Goal: Information Seeking & Learning: Learn about a topic

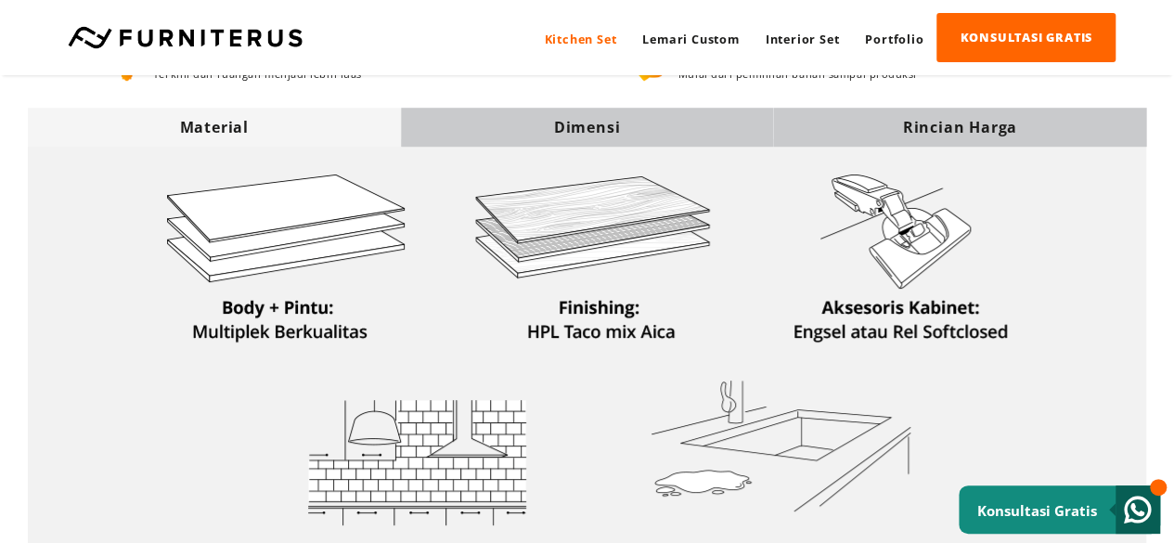
scroll to position [464, 0]
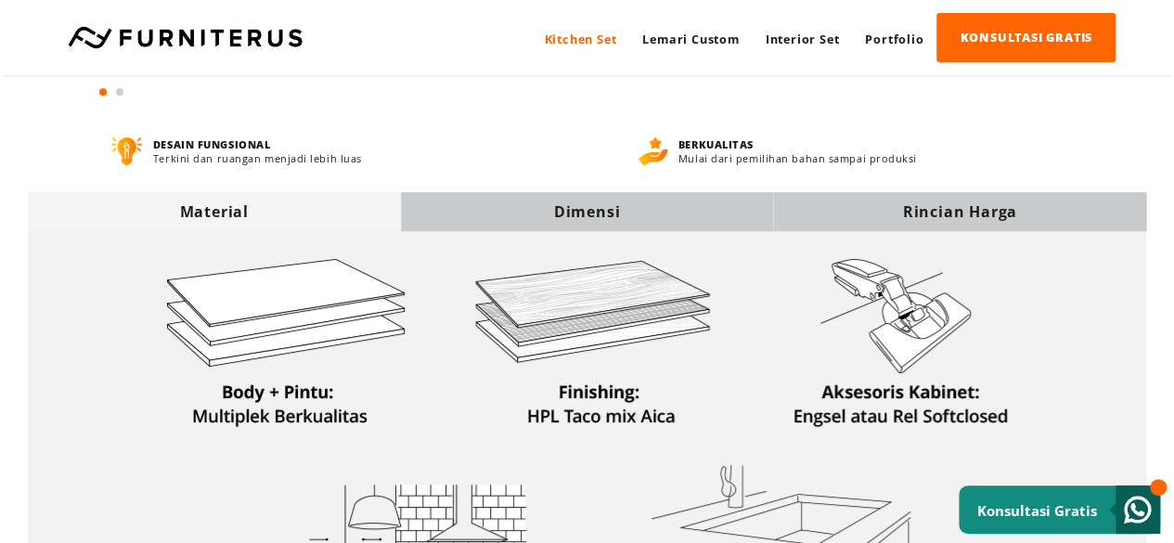
click at [577, 207] on div "Dimensi" at bounding box center [587, 211] width 373 height 20
click at [577, 216] on div "Dimensi" at bounding box center [587, 211] width 373 height 20
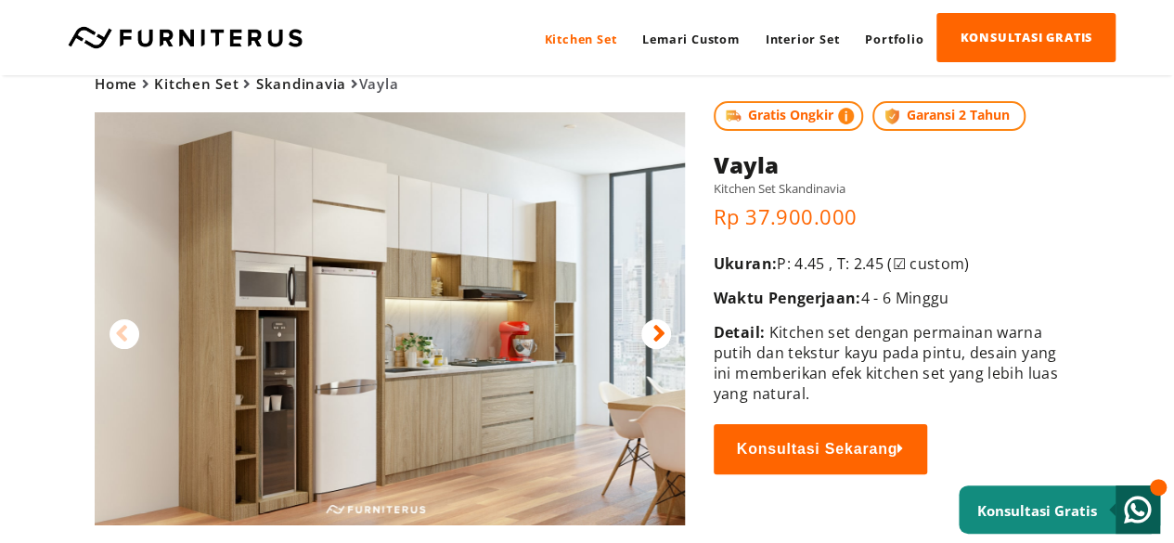
scroll to position [0, 0]
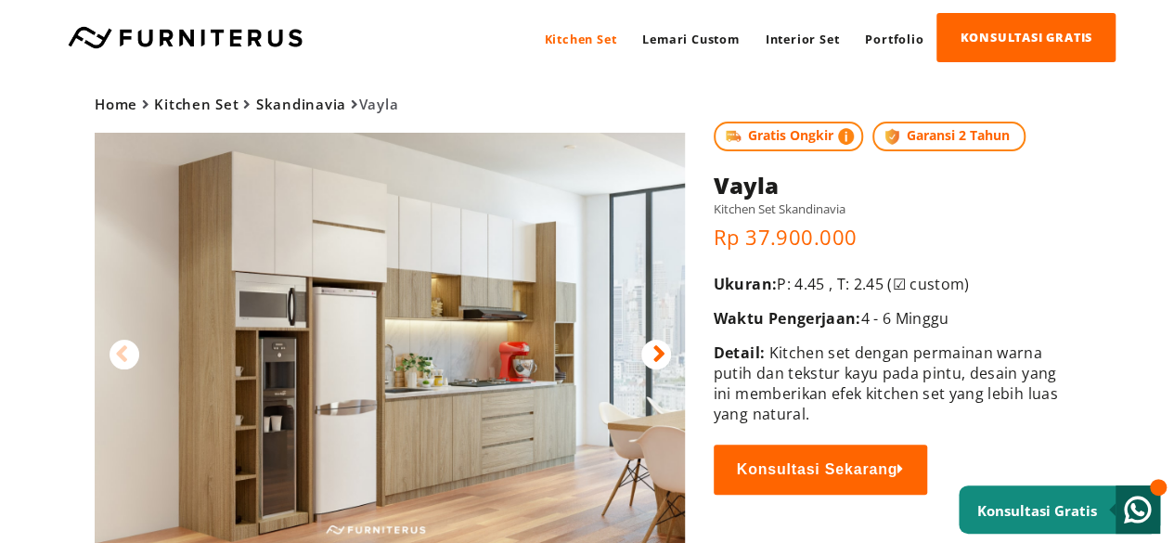
click at [577, 356] on div at bounding box center [656, 355] width 30 height 30
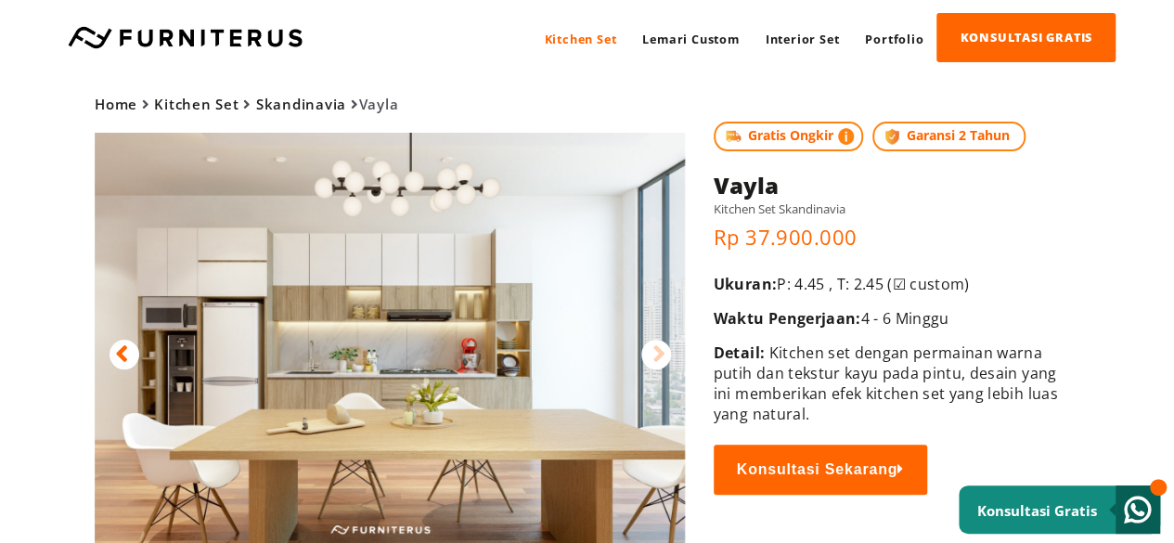
click at [577, 356] on div at bounding box center [656, 355] width 30 height 30
click at [135, 346] on div at bounding box center [125, 355] width 30 height 30
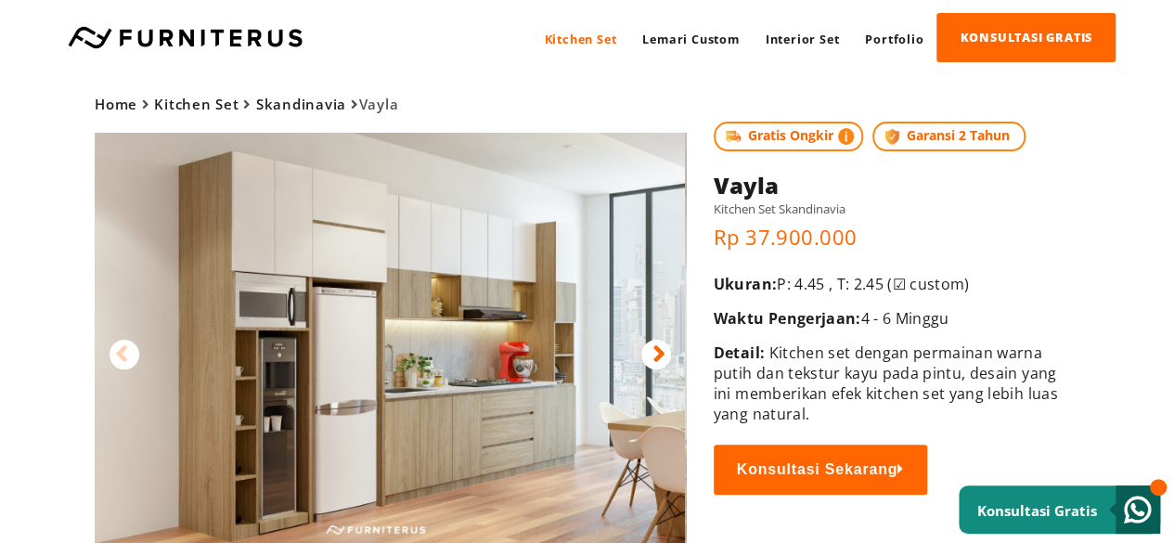
click at [135, 346] on div at bounding box center [125, 355] width 30 height 30
click at [577, 344] on div at bounding box center [656, 355] width 30 height 30
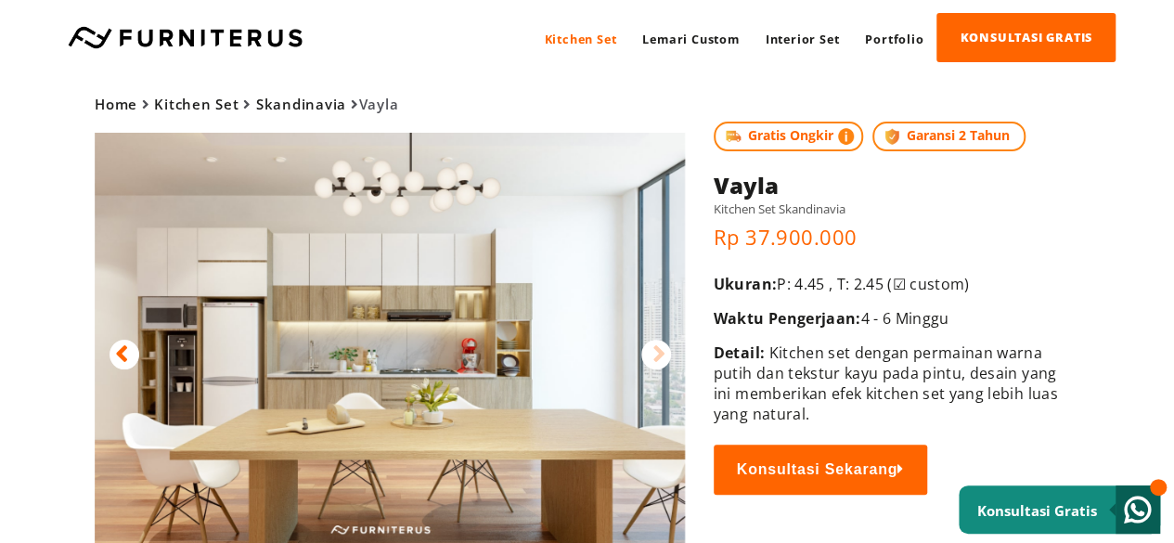
click at [462, 351] on img at bounding box center [390, 339] width 590 height 413
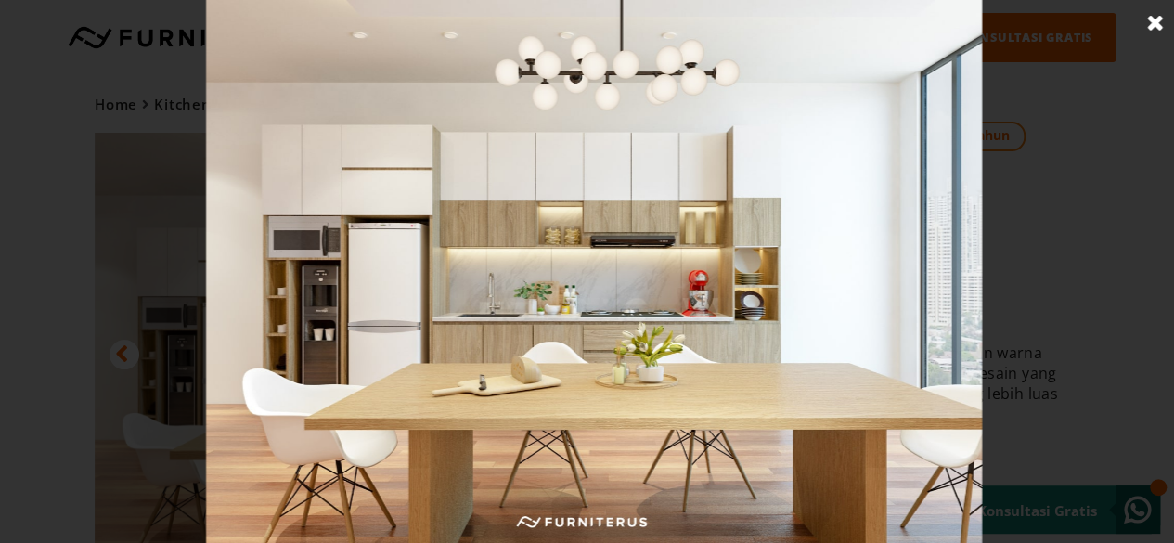
click at [577, 339] on div at bounding box center [594, 271] width 1188 height 543
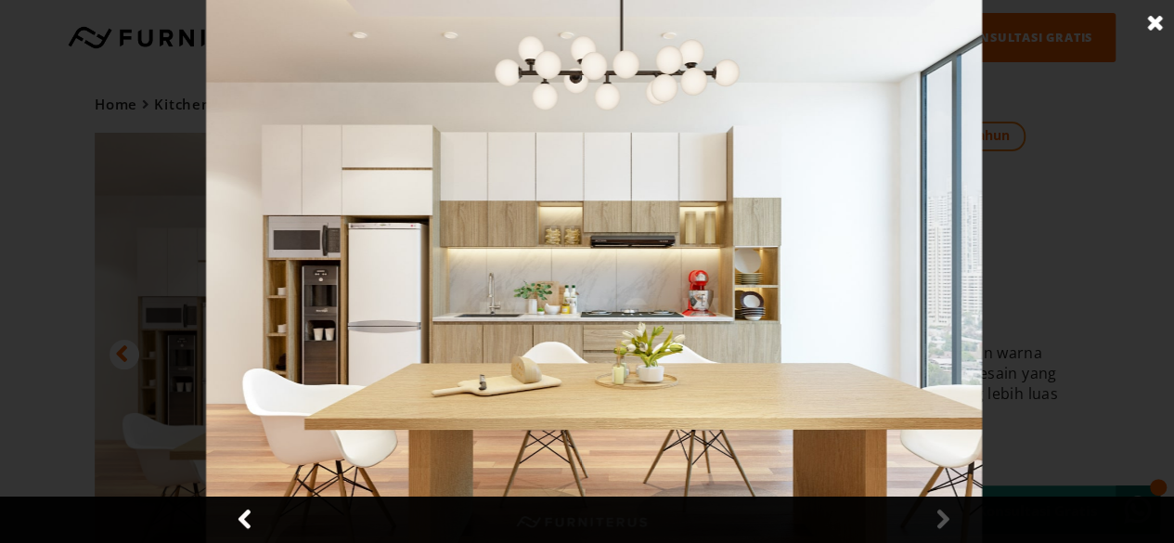
click at [577, 17] on link at bounding box center [1156, 23] width 46 height 46
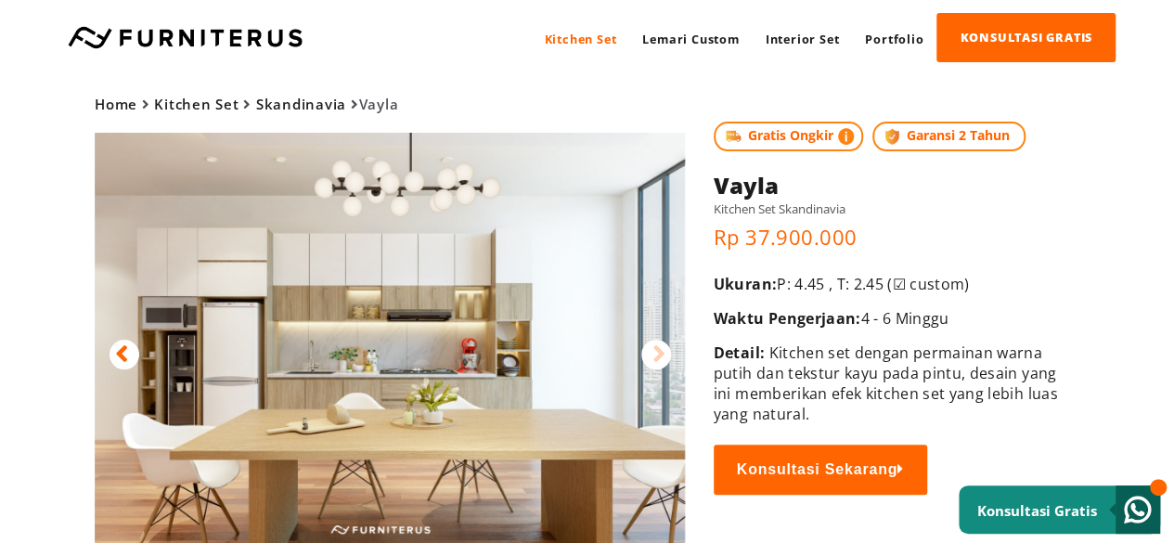
click at [110, 356] on div at bounding box center [125, 355] width 30 height 30
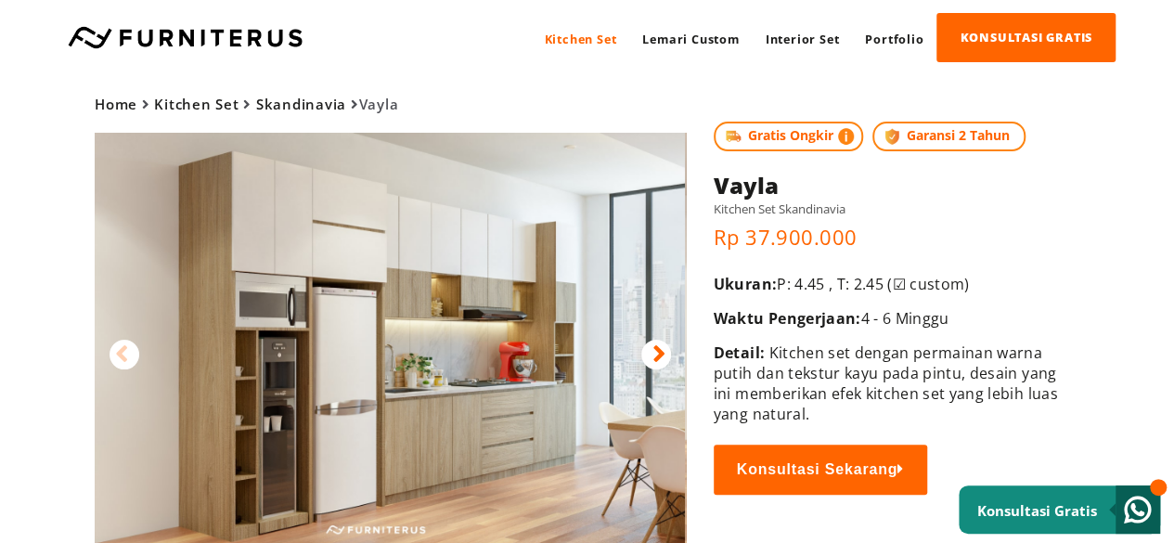
click at [577, 356] on img at bounding box center [390, 339] width 590 height 413
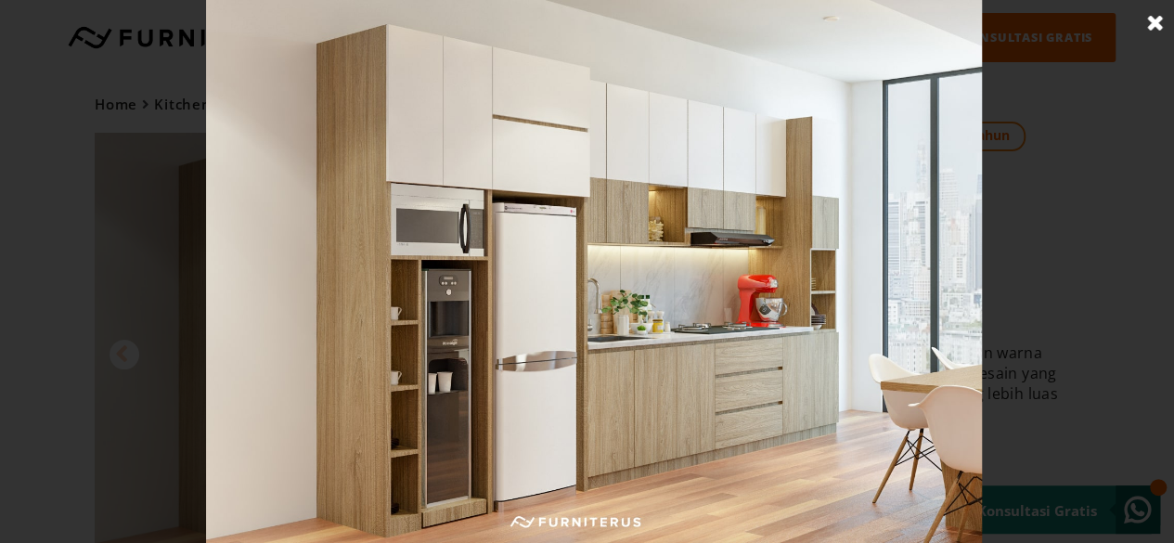
click at [56, 24] on div at bounding box center [594, 271] width 1188 height 543
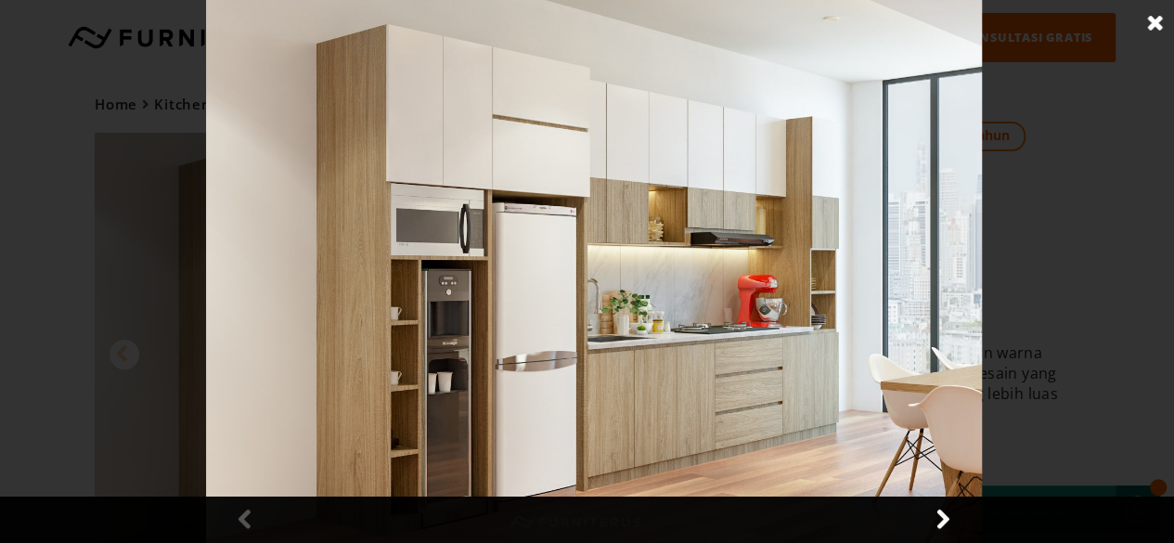
click at [577, 517] on link at bounding box center [942, 520] width 46 height 46
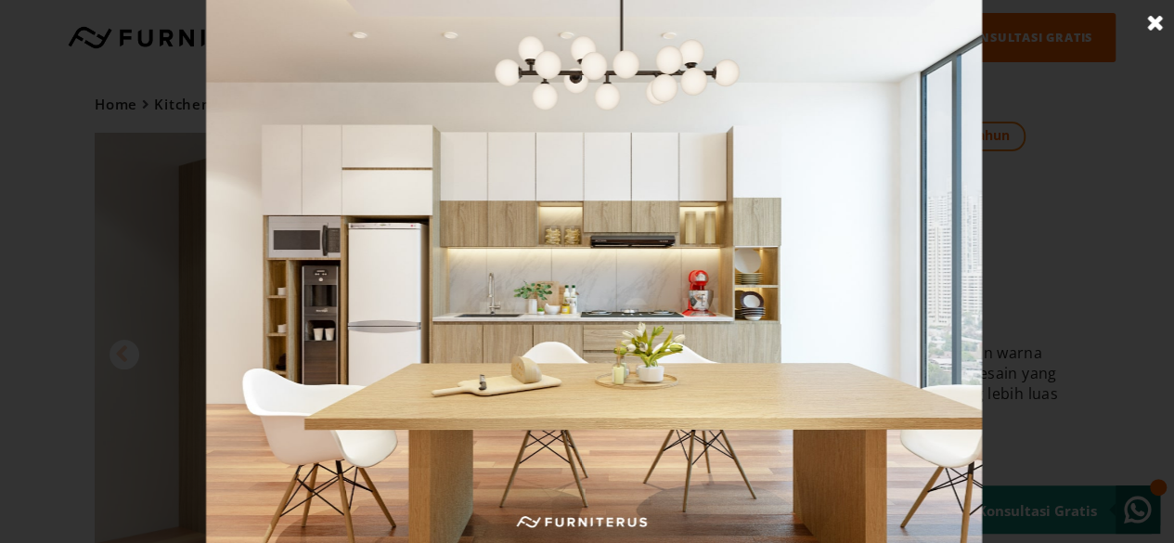
click at [577, 412] on div at bounding box center [594, 271] width 1188 height 543
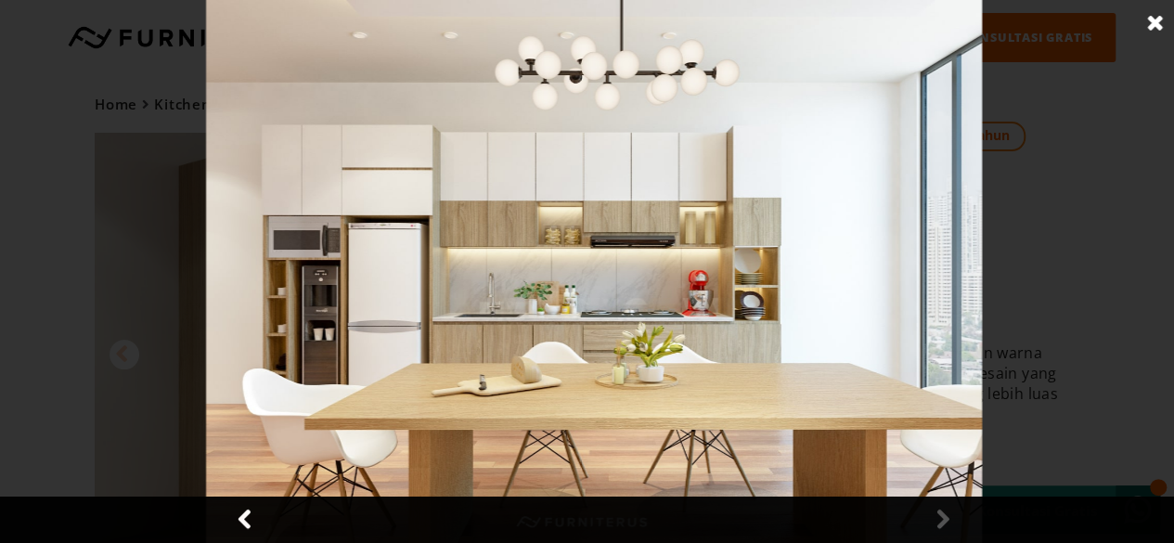
drag, startPoint x: 1161, startPoint y: 25, endPoint x: 1094, endPoint y: 159, distance: 149.9
click at [577, 25] on link at bounding box center [1156, 23] width 46 height 46
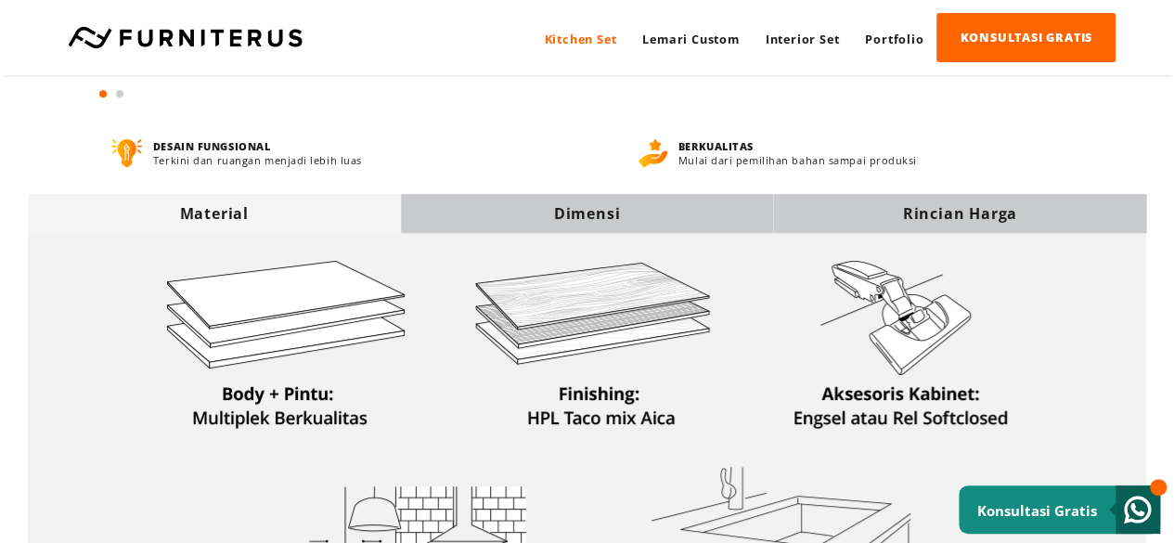
scroll to position [557, 0]
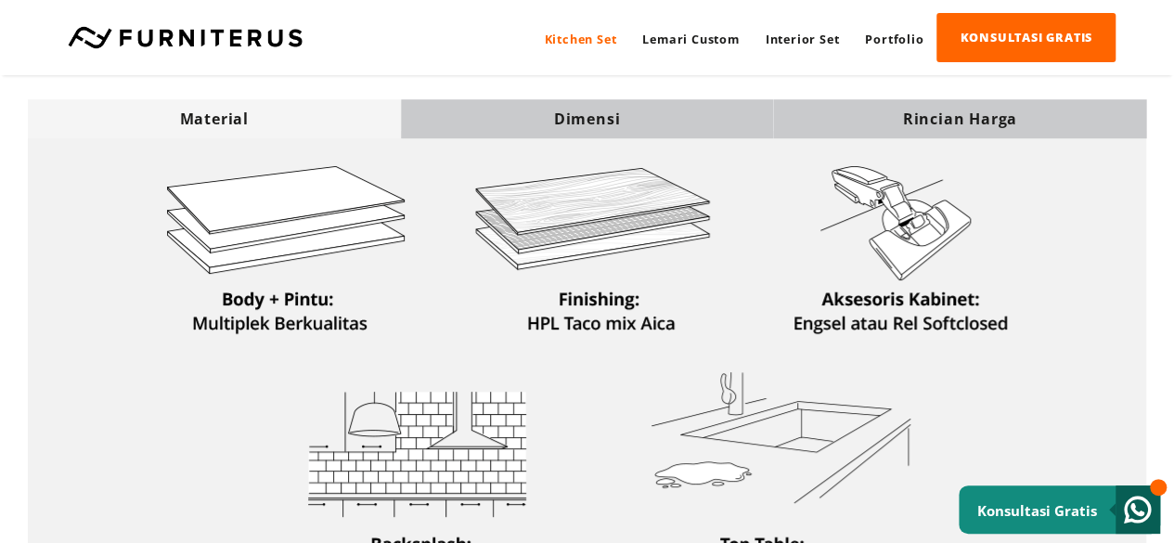
click at [577, 119] on div "Dimensi" at bounding box center [587, 119] width 373 height 20
click at [365, 127] on div "Material" at bounding box center [214, 119] width 373 height 20
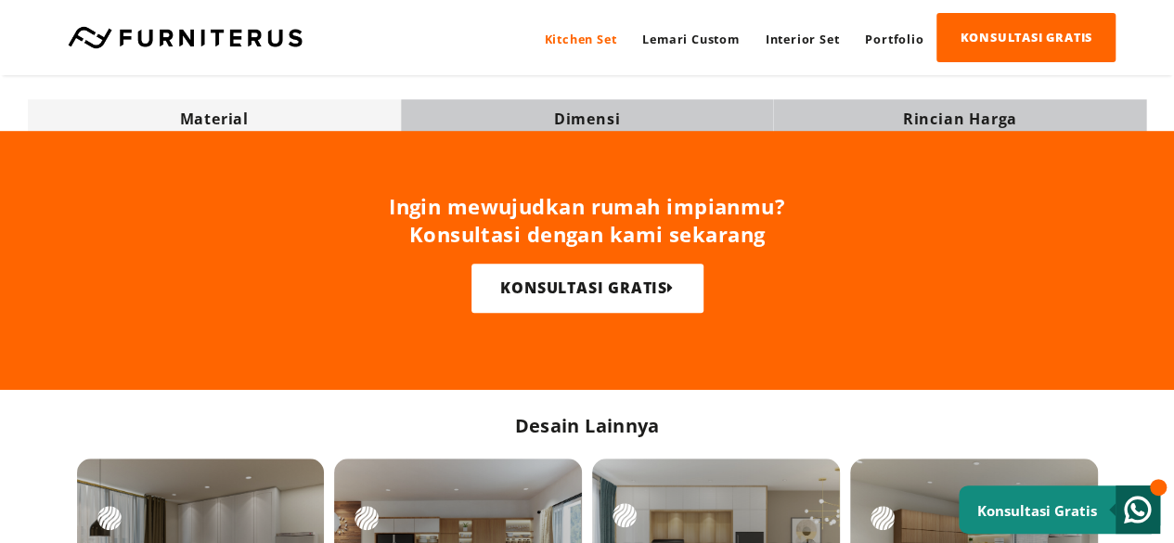
click at [577, 110] on div "Dimensi" at bounding box center [587, 119] width 373 height 20
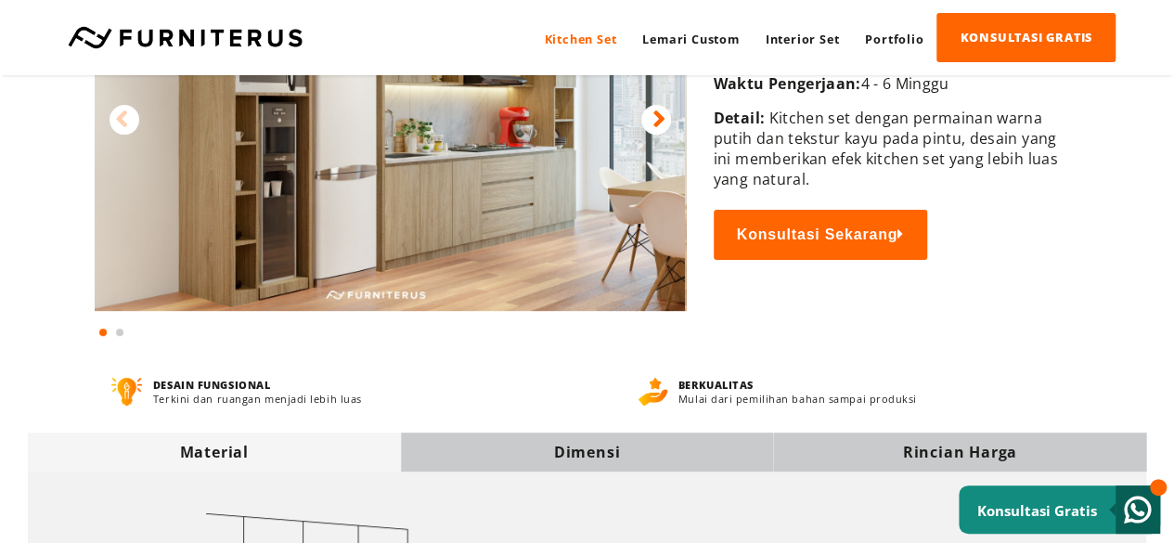
scroll to position [0, 0]
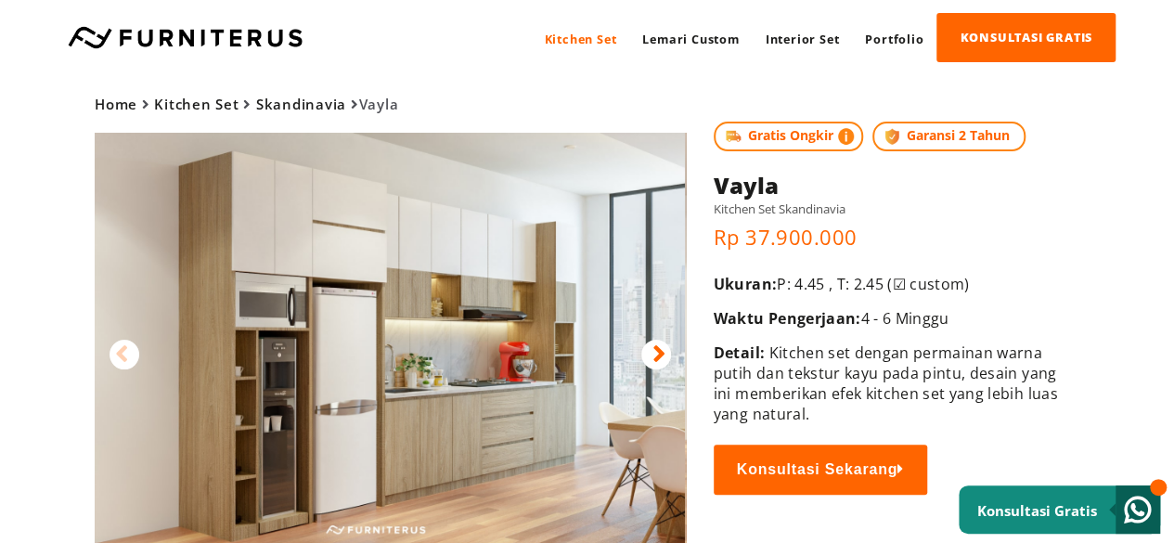
click at [577, 352] on icon at bounding box center [659, 354] width 13 height 27
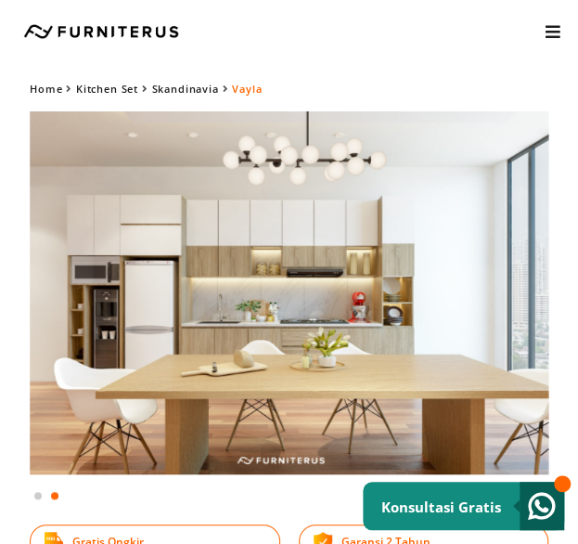
click at [153, 382] on img at bounding box center [289, 292] width 519 height 363
